Goal: Task Accomplishment & Management: Manage account settings

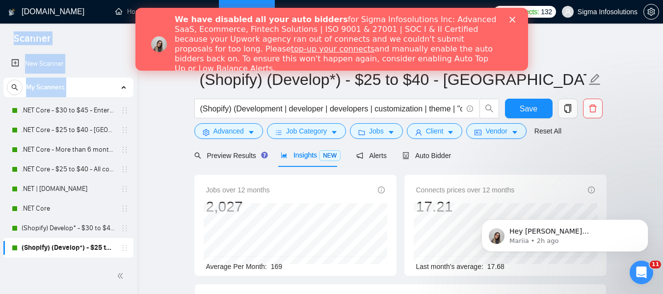
scroll to position [48, 0]
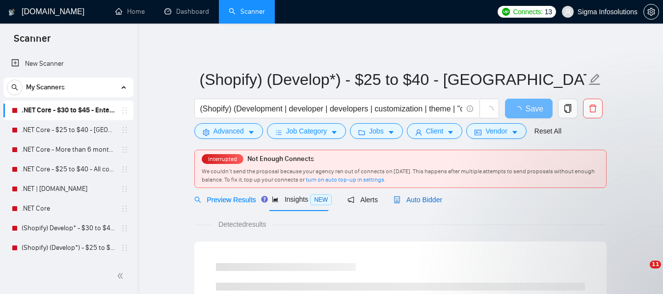
click at [412, 196] on span "Auto Bidder" at bounding box center [418, 200] width 49 height 8
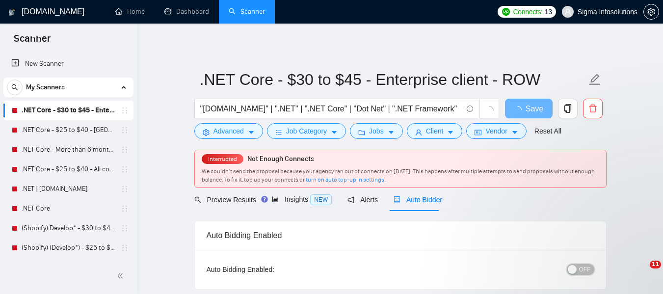
click at [584, 269] on span "OFF" at bounding box center [586, 269] width 12 height 11
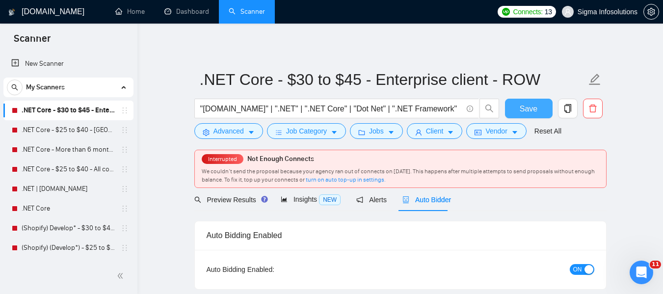
click at [524, 104] on span "Save" at bounding box center [529, 109] width 18 height 12
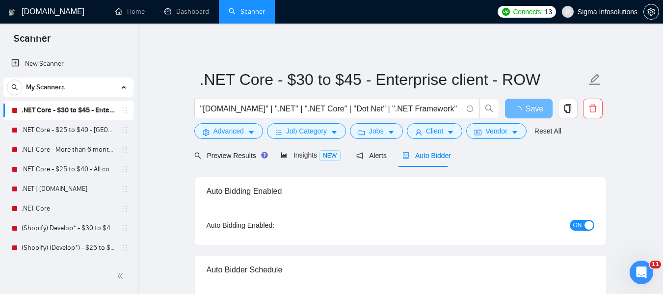
click at [46, 129] on link ".NET Core - $25 to $40 - [GEOGRAPHIC_DATA] and [GEOGRAPHIC_DATA]" at bounding box center [68, 130] width 93 height 20
click at [61, 130] on link ".NET Core - $25 to $40 - [GEOGRAPHIC_DATA] and [GEOGRAPHIC_DATA]" at bounding box center [68, 130] width 93 height 20
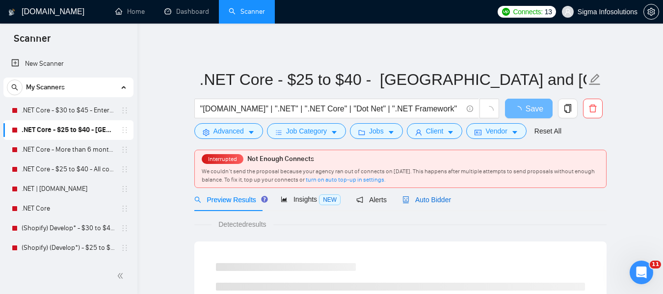
click at [438, 198] on span "Auto Bidder" at bounding box center [427, 200] width 49 height 8
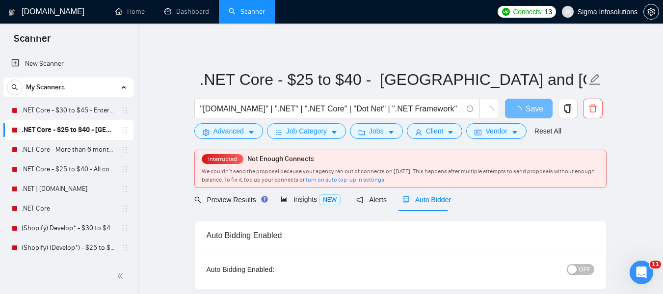
click at [580, 269] on button "OFF" at bounding box center [581, 269] width 28 height 11
click at [580, 272] on span "OFF" at bounding box center [586, 269] width 12 height 11
click at [537, 108] on button "Save" at bounding box center [529, 109] width 48 height 20
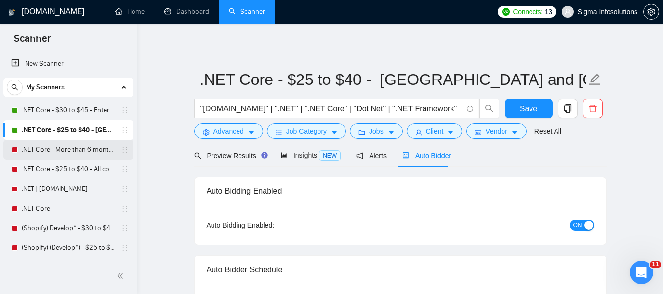
drag, startPoint x: 72, startPoint y: 153, endPoint x: 121, endPoint y: 150, distance: 49.7
click at [72, 153] on link ".NET Core - More than 6 months of work" at bounding box center [68, 150] width 93 height 20
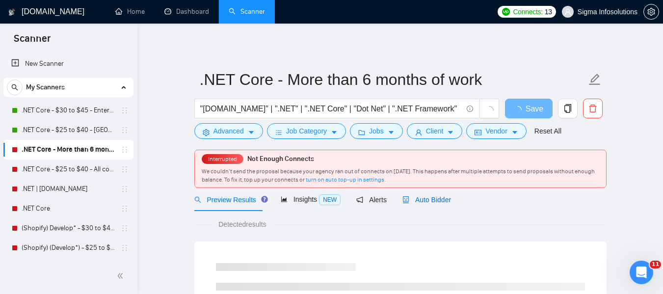
click at [416, 196] on span "Auto Bidder" at bounding box center [427, 200] width 49 height 8
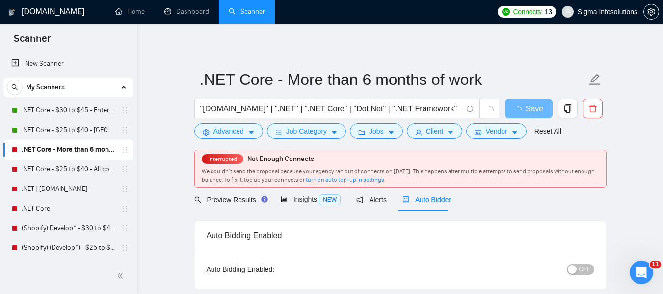
click at [582, 270] on span "OFF" at bounding box center [586, 269] width 12 height 11
radio input "false"
radio input "true"
click at [529, 108] on span "Save" at bounding box center [529, 109] width 18 height 12
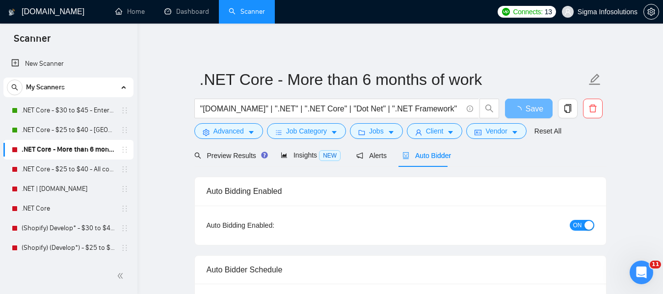
click at [59, 167] on link ".NET Core - $25 to $40 - All continents" at bounding box center [68, 170] width 93 height 20
click at [52, 168] on link ".NET Core - $25 to $40 - All continents" at bounding box center [68, 170] width 93 height 20
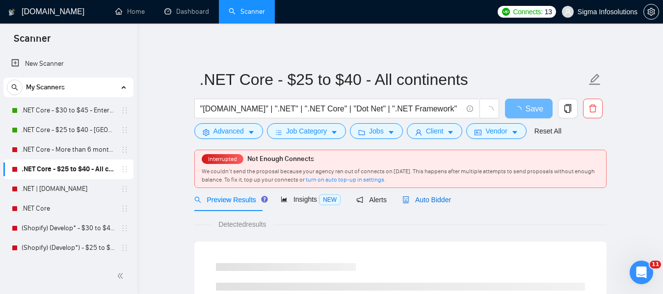
click at [422, 201] on span "Auto Bidder" at bounding box center [427, 200] width 49 height 8
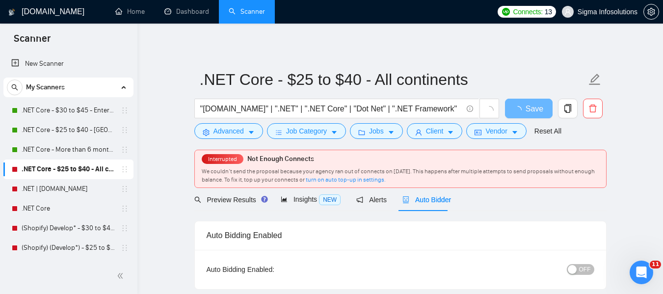
click at [423, 200] on span "Auto Bidder" at bounding box center [427, 200] width 49 height 8
click at [580, 266] on span "OFF" at bounding box center [586, 269] width 12 height 11
click at [524, 111] on span "Save" at bounding box center [529, 109] width 18 height 12
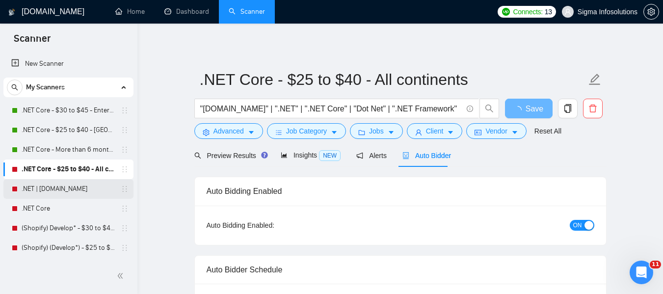
click at [39, 186] on link ".NET | [DOMAIN_NAME]" at bounding box center [68, 189] width 93 height 20
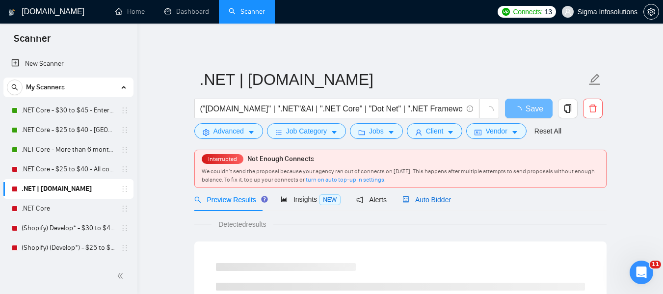
click at [422, 200] on span "Auto Bidder" at bounding box center [427, 200] width 49 height 8
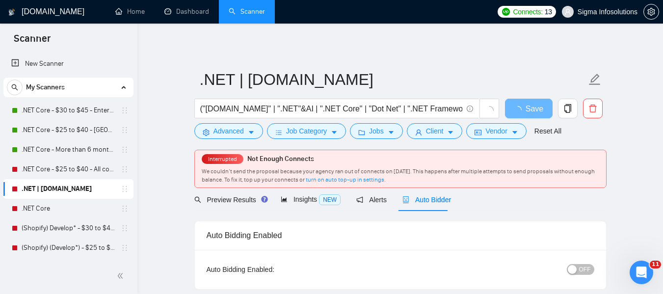
click at [581, 267] on span "OFF" at bounding box center [586, 269] width 12 height 11
click at [532, 110] on span "Save" at bounding box center [529, 109] width 18 height 12
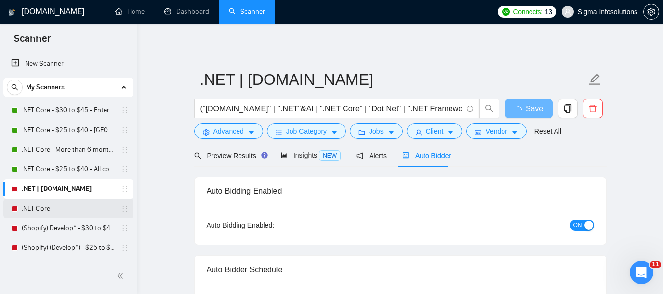
click at [44, 211] on link ".NET Core" at bounding box center [68, 209] width 93 height 20
click at [46, 211] on link ".NET Core" at bounding box center [68, 209] width 93 height 20
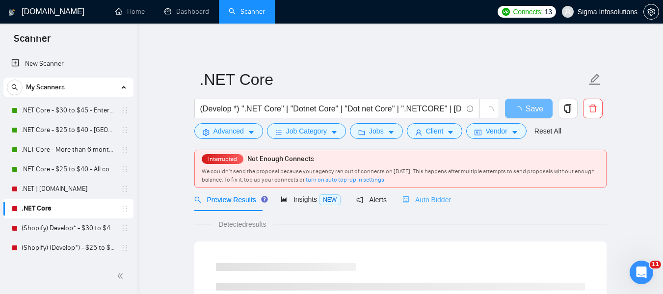
click at [434, 193] on div "Auto Bidder" at bounding box center [427, 199] width 49 height 23
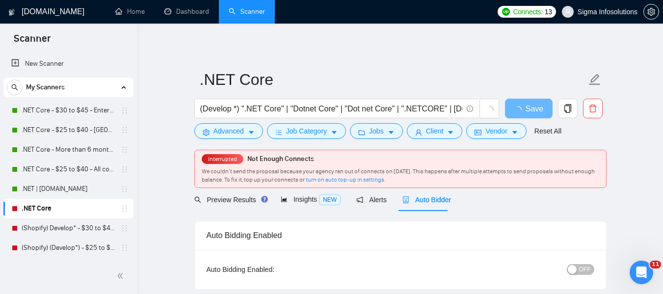
click at [576, 269] on div "button" at bounding box center [572, 269] width 9 height 9
click at [531, 110] on span "Save" at bounding box center [529, 109] width 18 height 12
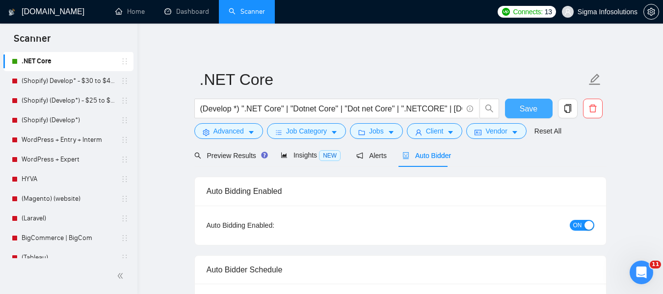
scroll to position [49, 0]
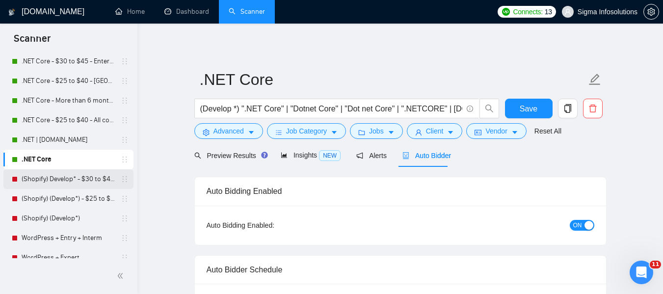
click at [48, 181] on link "(Shopify) Develop* - $30 to $45 Enterprise" at bounding box center [68, 179] width 93 height 20
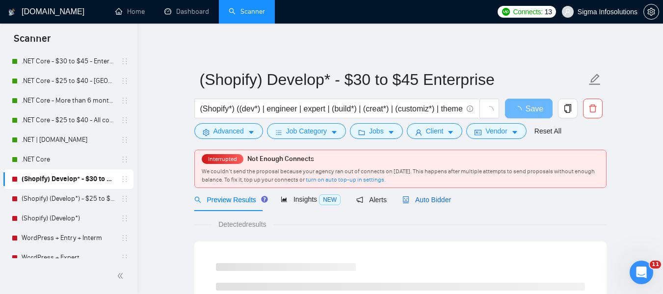
click at [426, 203] on span "Auto Bidder" at bounding box center [427, 200] width 49 height 8
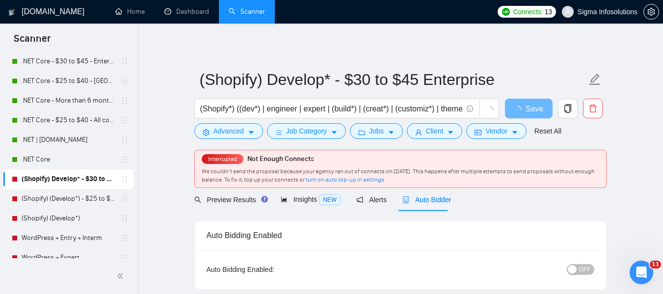
click at [575, 267] on div "button" at bounding box center [572, 269] width 9 height 9
click at [530, 108] on span "Save" at bounding box center [529, 109] width 18 height 12
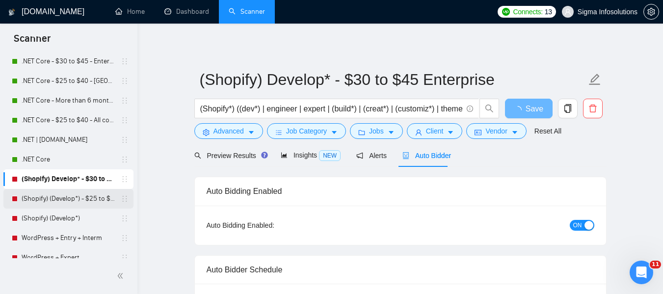
click at [51, 193] on link "(Shopify) (Develop*) - $25 to $40 - [GEOGRAPHIC_DATA] and Ocenia" at bounding box center [68, 199] width 93 height 20
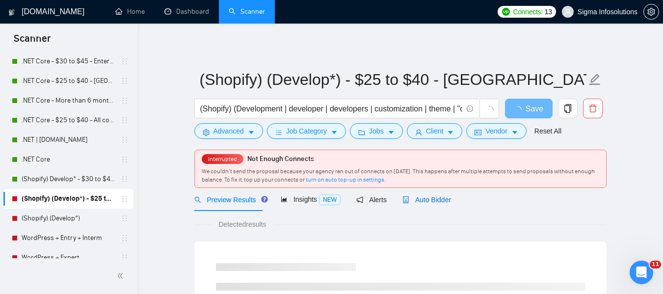
click at [411, 199] on span "Auto Bidder" at bounding box center [427, 200] width 49 height 8
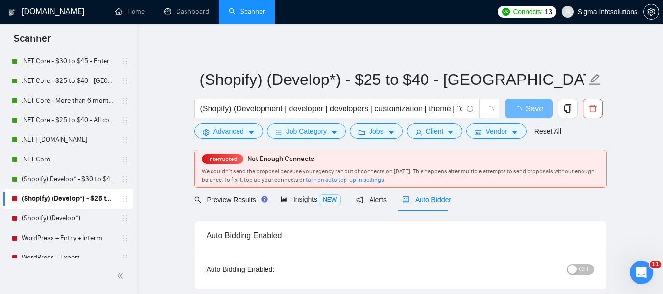
click at [583, 272] on span "OFF" at bounding box center [586, 269] width 12 height 11
click at [533, 109] on span "Save" at bounding box center [529, 109] width 18 height 12
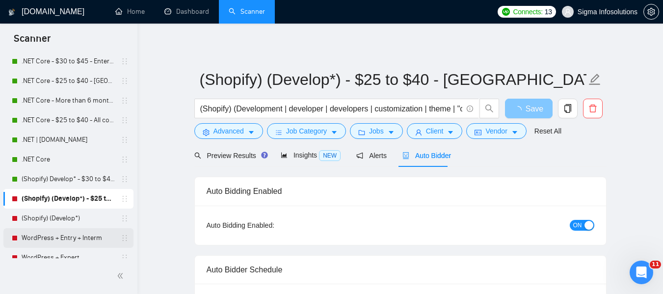
scroll to position [98, 0]
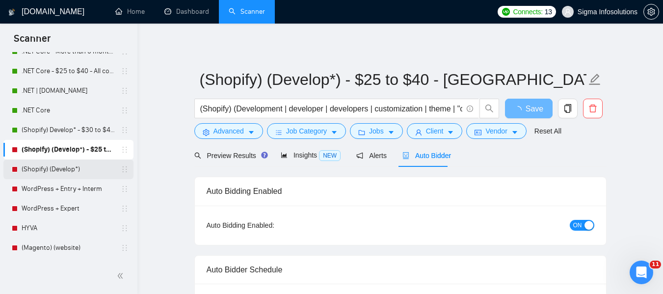
click at [43, 169] on link "(Shopify) (Develop*)" at bounding box center [68, 170] width 93 height 20
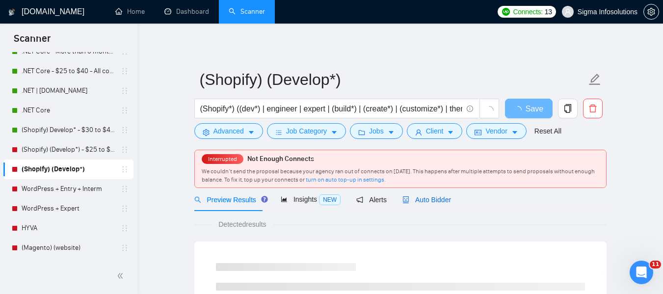
click at [432, 196] on span "Auto Bidder" at bounding box center [427, 200] width 49 height 8
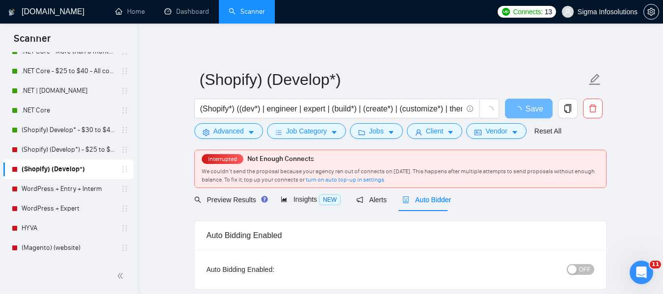
click at [584, 267] on span "OFF" at bounding box center [586, 269] width 12 height 11
click at [528, 110] on span "Save" at bounding box center [529, 109] width 18 height 12
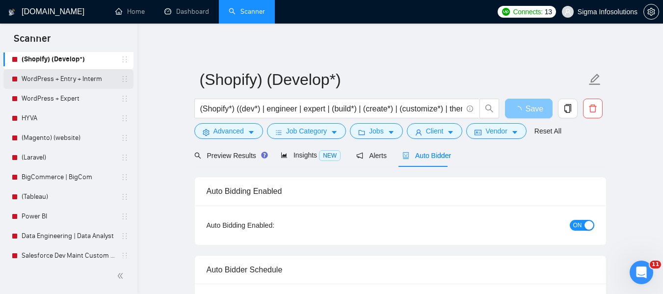
scroll to position [295, 0]
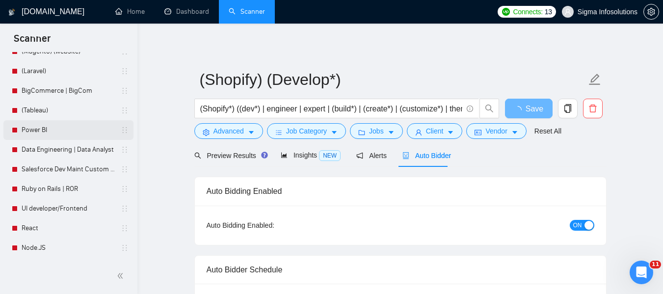
click at [39, 126] on link "Power BI" at bounding box center [68, 130] width 93 height 20
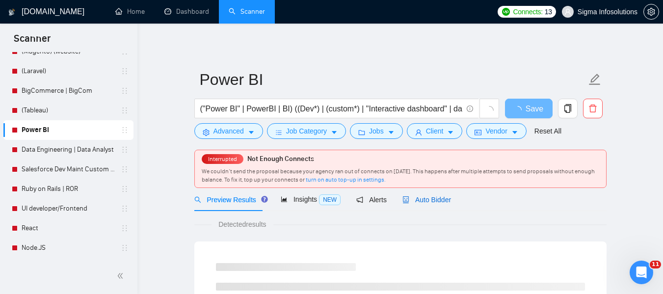
click at [424, 202] on span "Auto Bidder" at bounding box center [427, 200] width 49 height 8
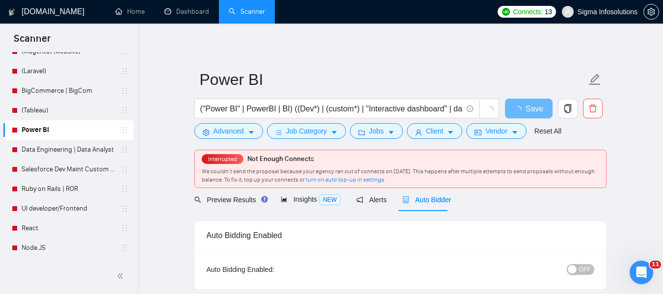
radio input "false"
radio input "true"
click at [583, 274] on span "OFF" at bounding box center [586, 269] width 12 height 11
click at [531, 111] on span "Save" at bounding box center [529, 109] width 18 height 12
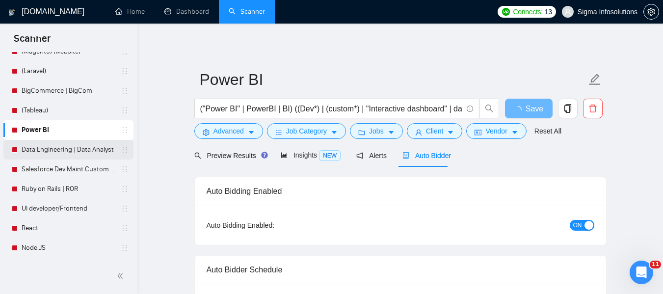
click at [47, 146] on link "Data Engineering | Data Analyst" at bounding box center [68, 150] width 93 height 20
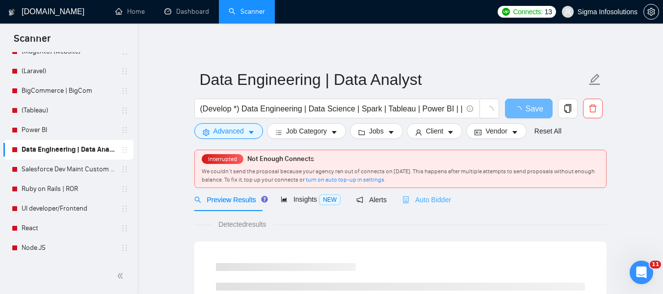
click at [419, 193] on div "Auto Bidder" at bounding box center [427, 199] width 49 height 23
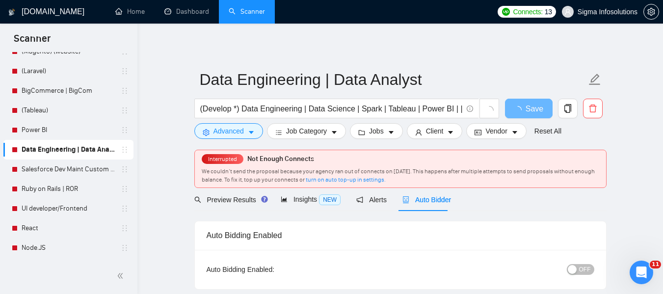
radio input "false"
radio input "true"
click at [581, 271] on span "OFF" at bounding box center [586, 269] width 12 height 11
click at [531, 104] on span "Save" at bounding box center [529, 109] width 18 height 12
